Goal: Information Seeking & Learning: Learn about a topic

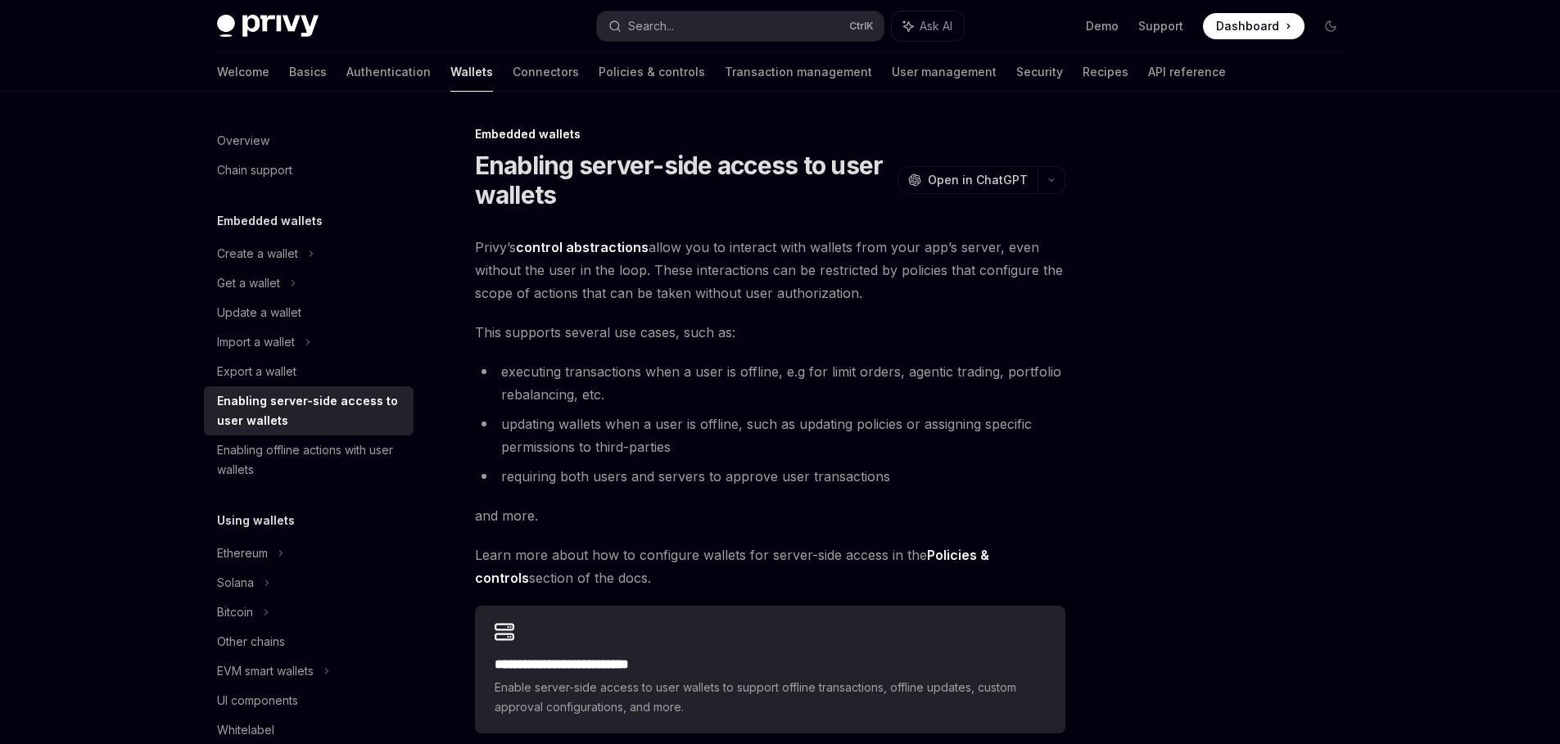
type textarea "*"
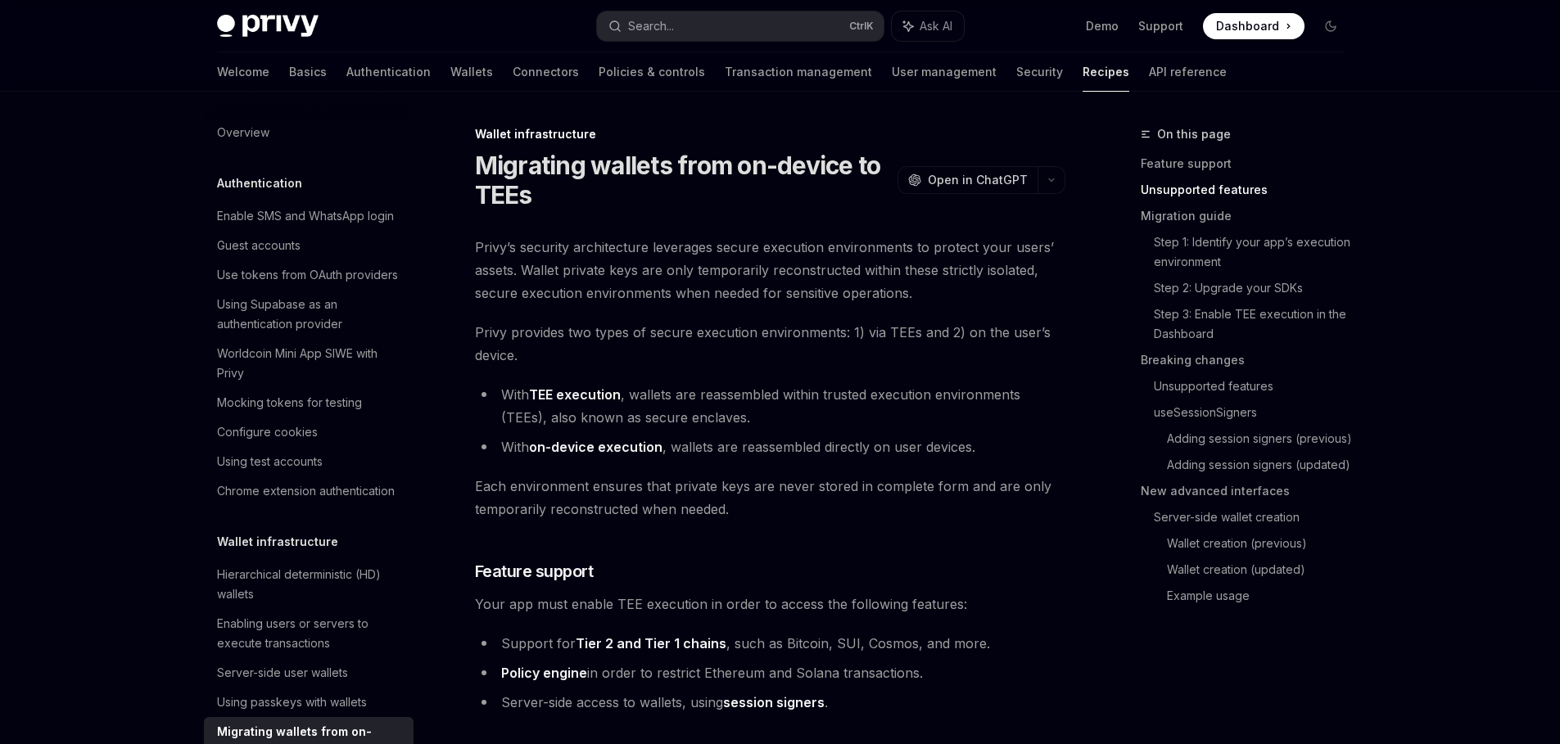
type textarea "*"
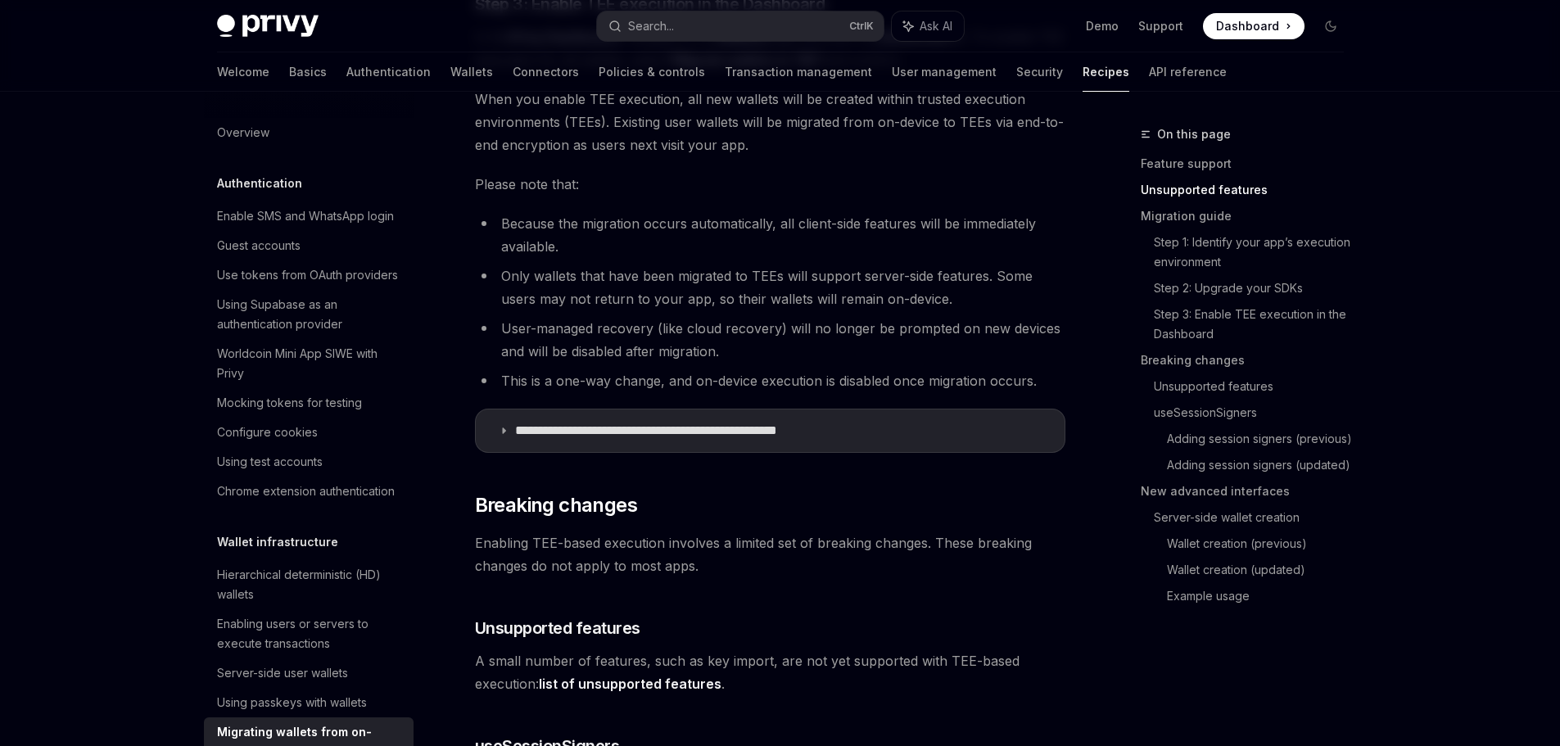
scroll to position [383, 0]
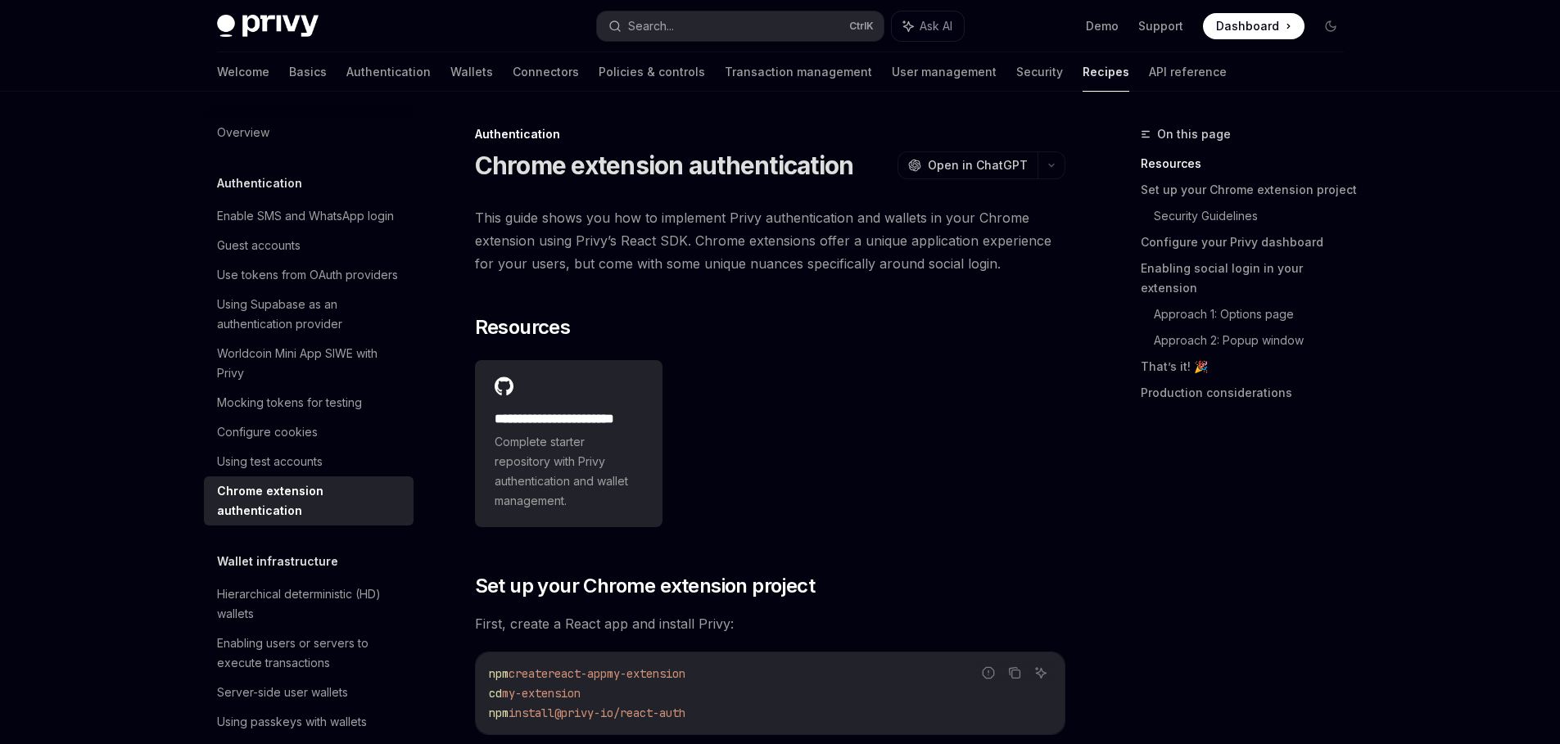
type textarea "*"
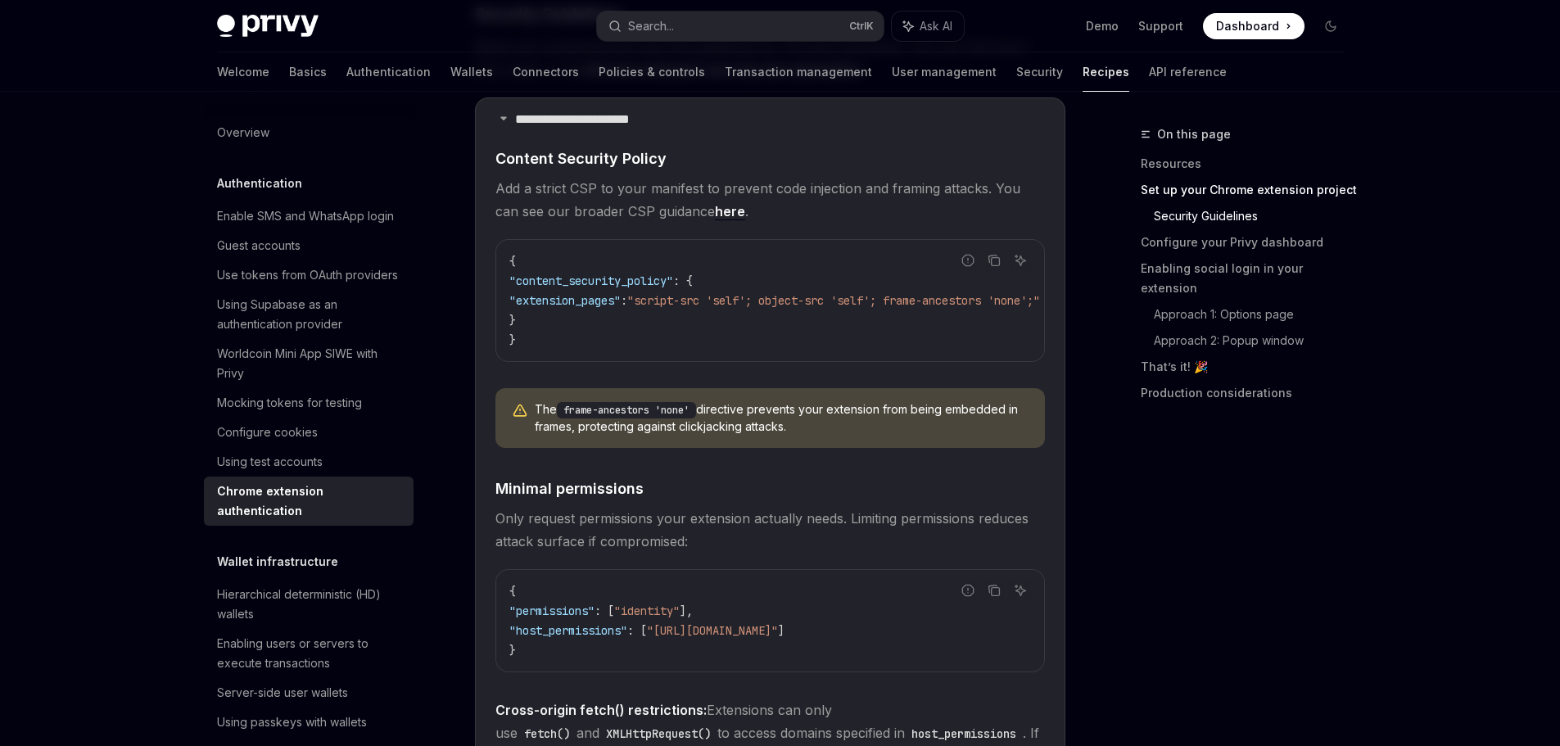
scroll to position [1282, 0]
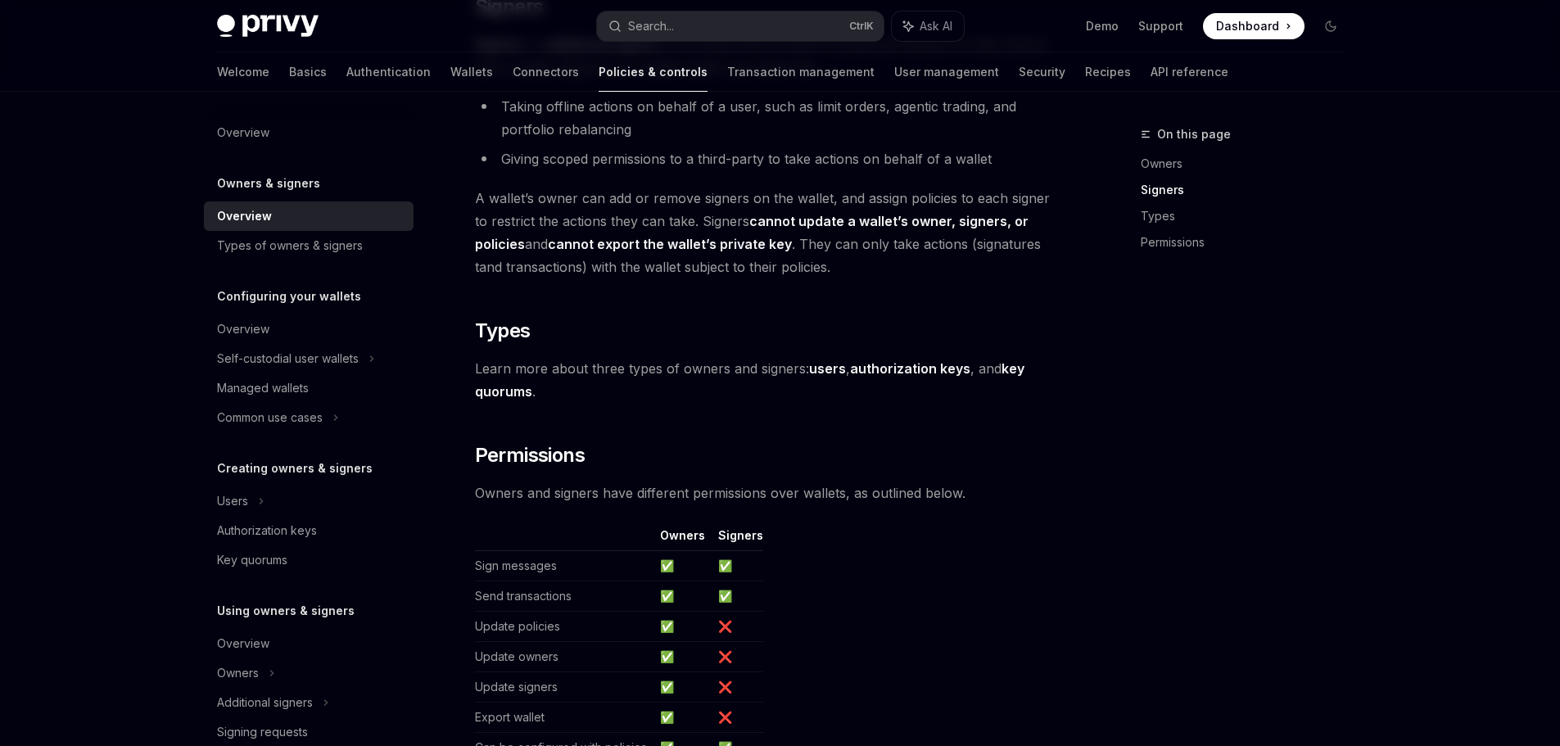
scroll to position [1228, 0]
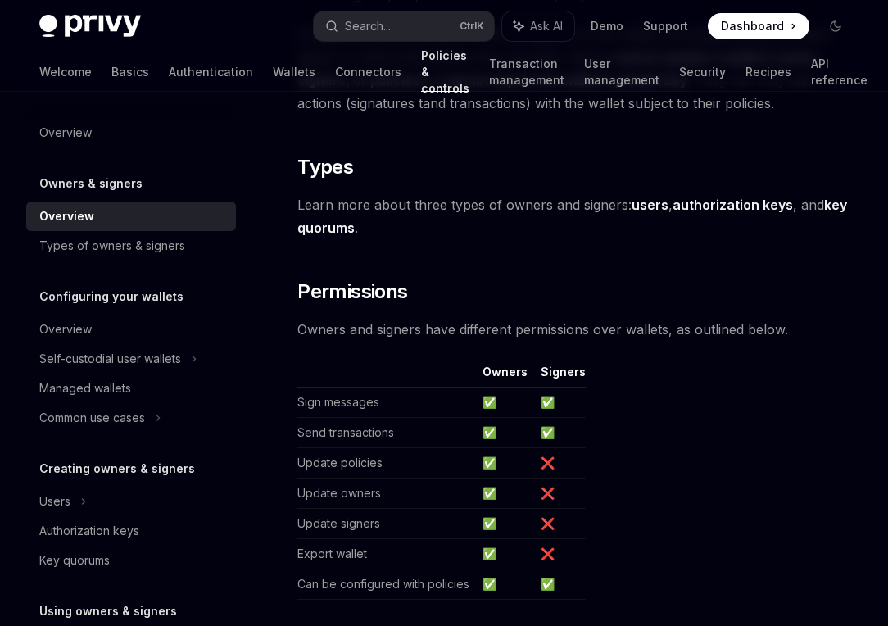
type textarea "*"
